Goal: Task Accomplishment & Management: Manage account settings

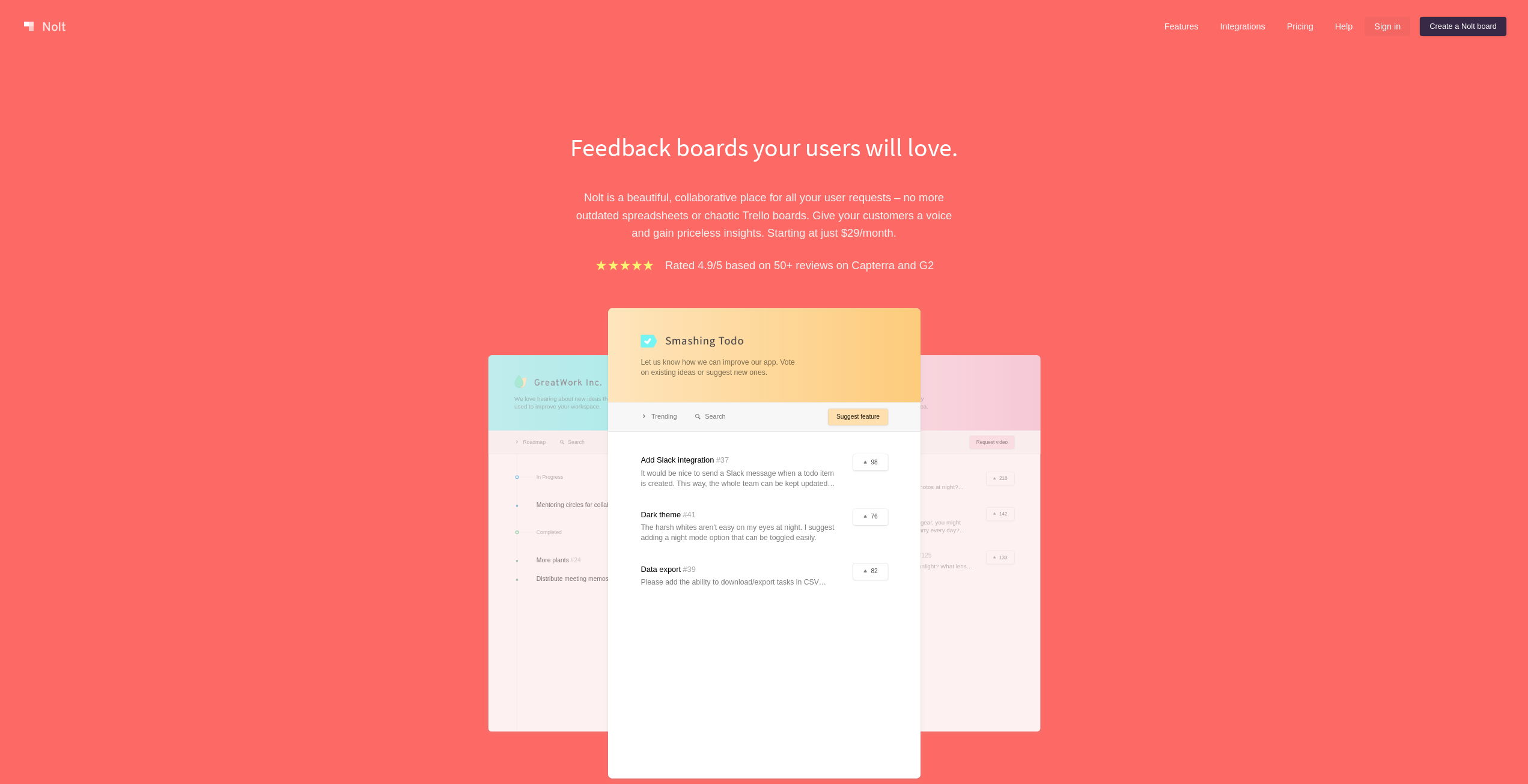
click at [1391, 26] on link "Sign in" at bounding box center [1388, 26] width 46 height 19
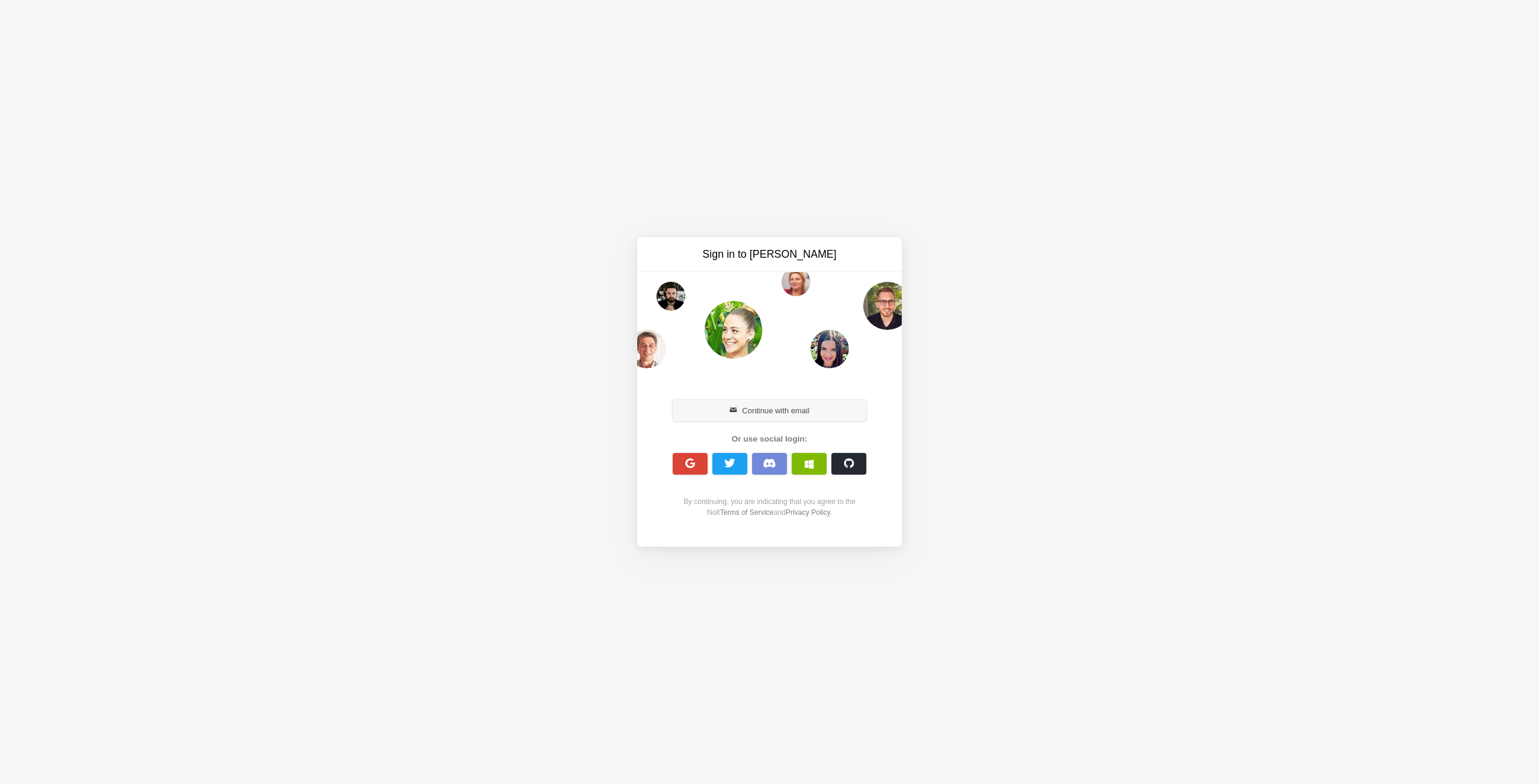
click at [749, 415] on button "Continue with email" at bounding box center [769, 410] width 194 height 22
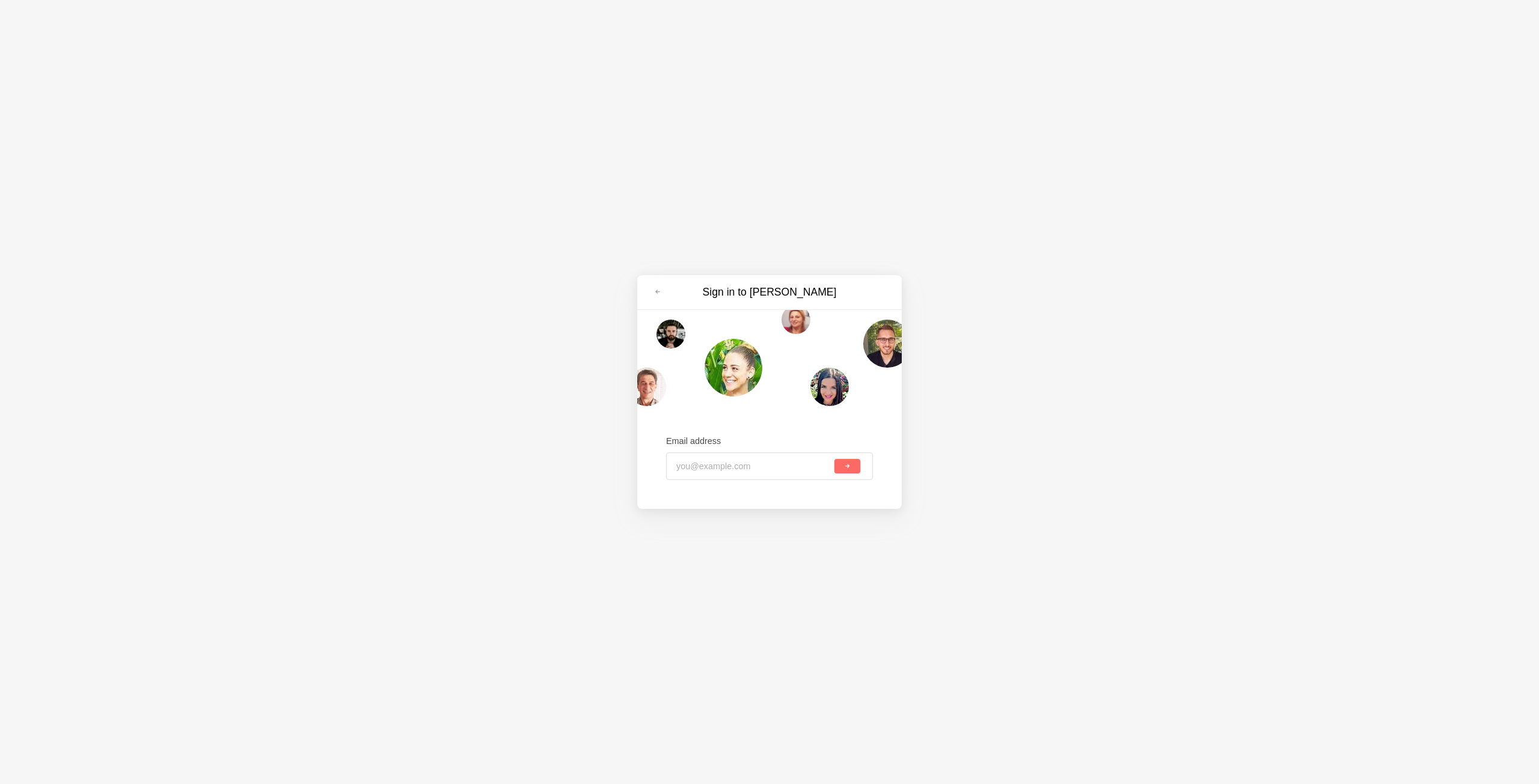
click at [759, 476] on input "email" at bounding box center [754, 466] width 156 height 27
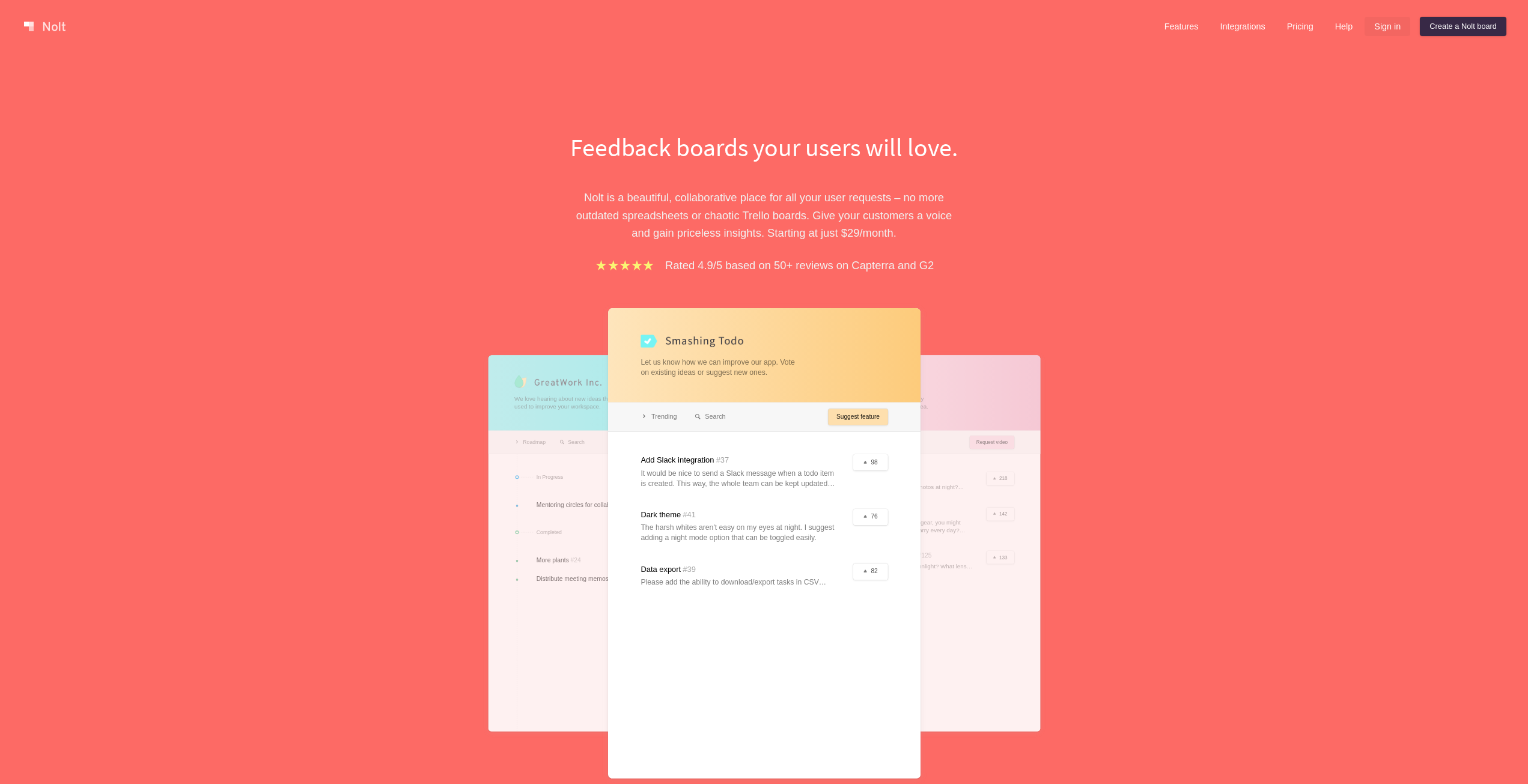
click at [1383, 30] on link "Sign in" at bounding box center [1388, 26] width 46 height 19
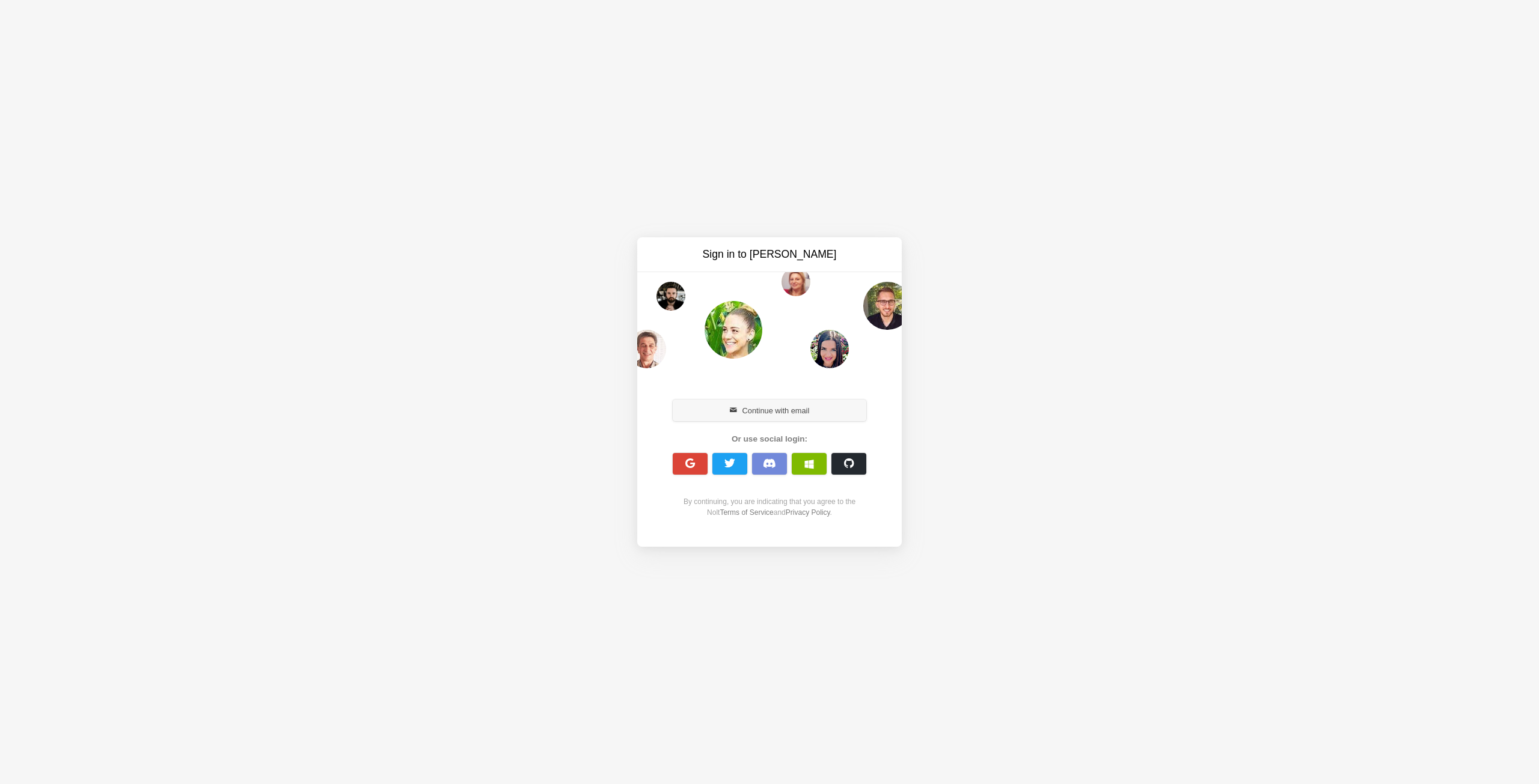
click at [795, 406] on button "Continue with email" at bounding box center [769, 410] width 194 height 22
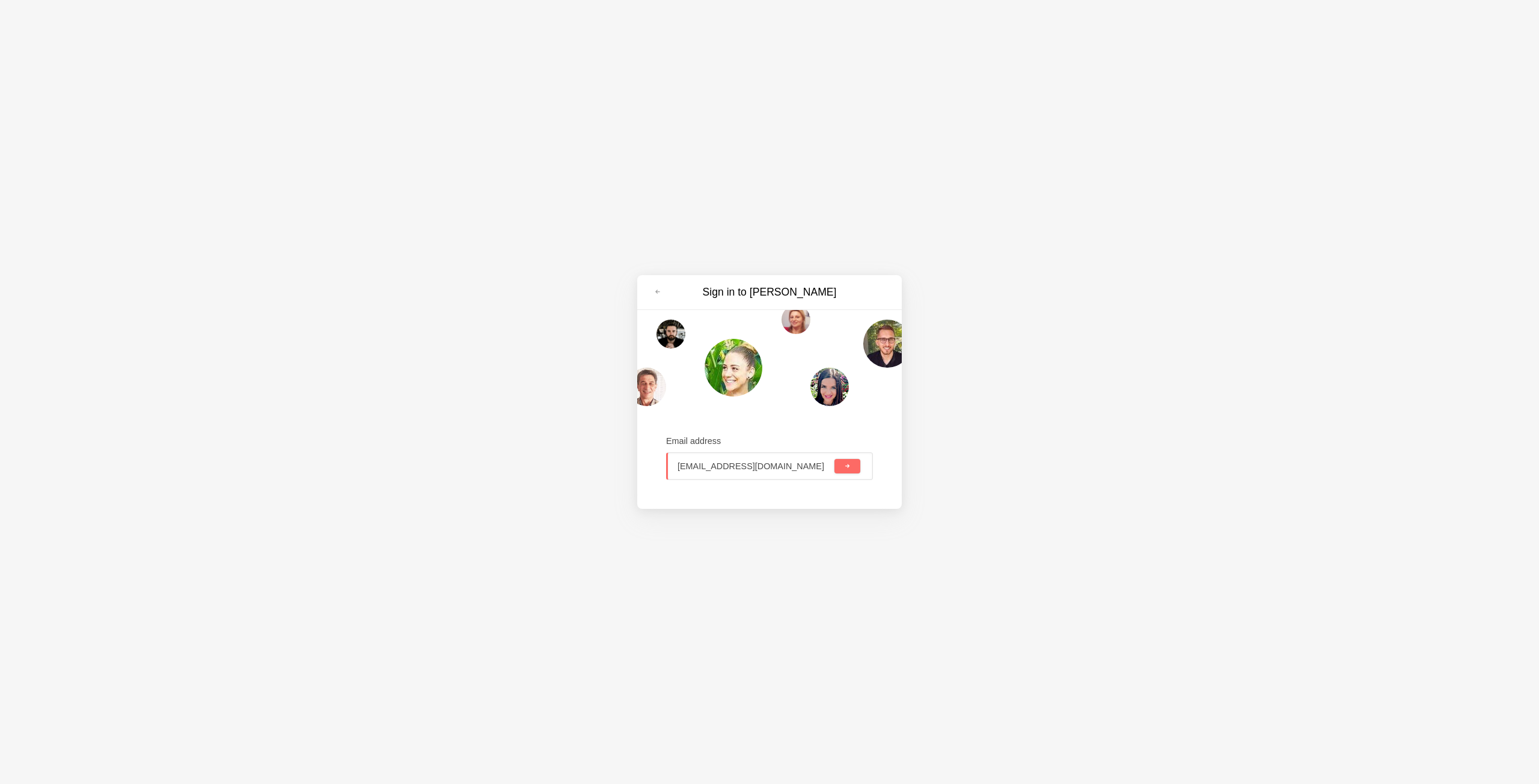
type input "[EMAIL_ADDRESS][DOMAIN_NAME]"
click at [852, 465] on button "submit" at bounding box center [847, 466] width 26 height 15
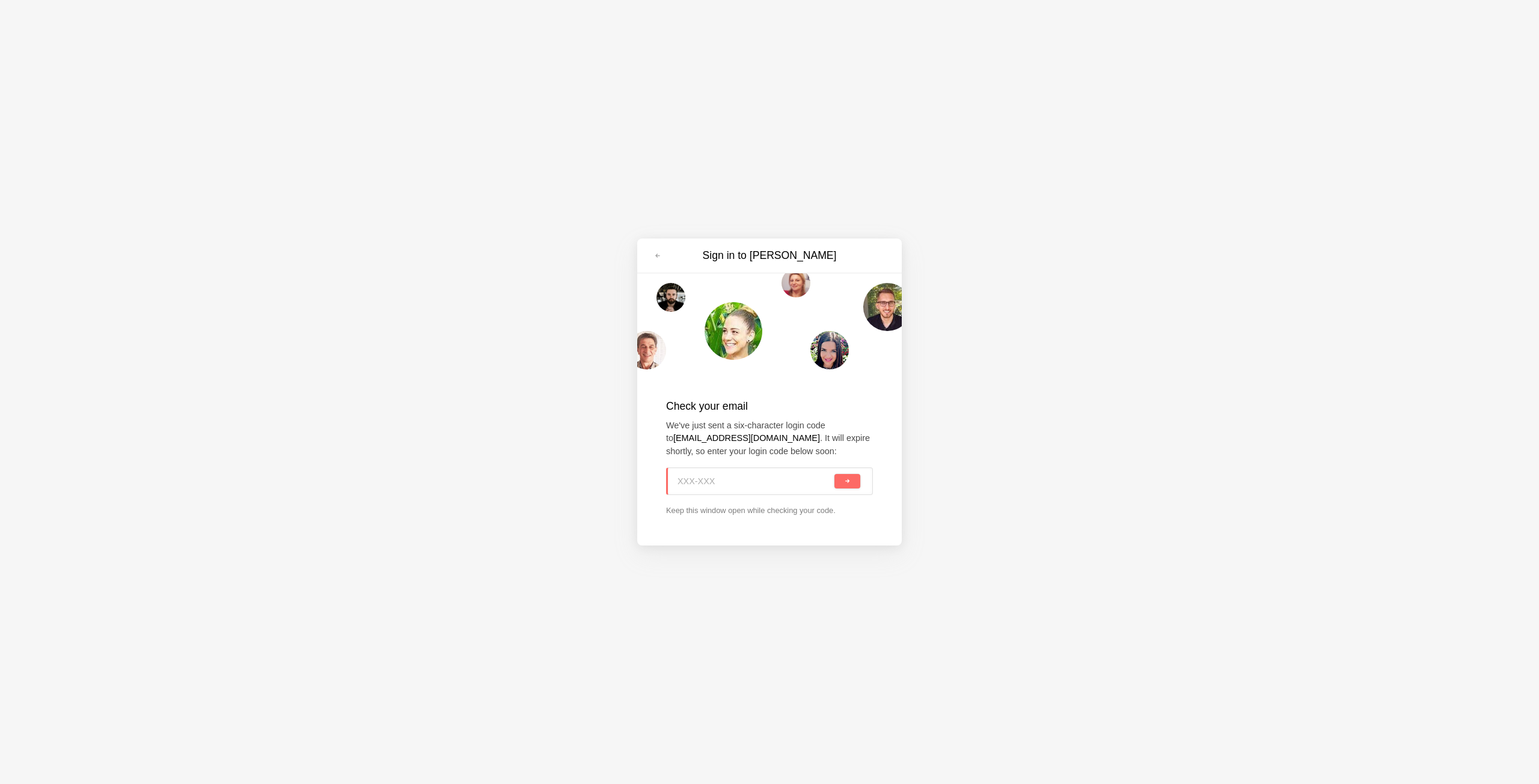
click at [728, 476] on input at bounding box center [755, 482] width 154 height 27
paste input "2ZM-EBH"
type input "2ZM-EBH"
click at [853, 482] on button "submit" at bounding box center [847, 481] width 26 height 15
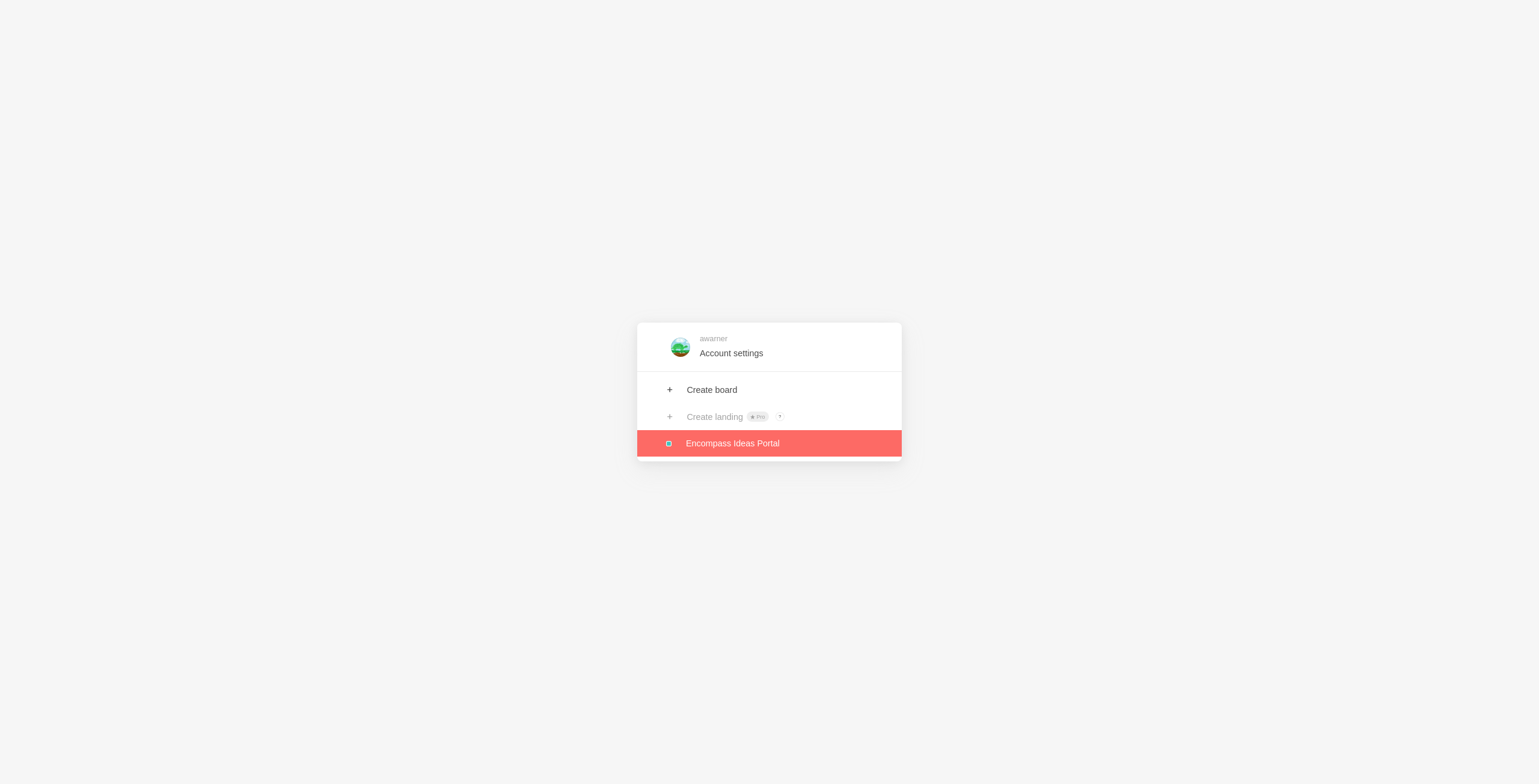
click at [792, 448] on link at bounding box center [770, 443] width 264 height 27
